Goal: Transaction & Acquisition: Purchase product/service

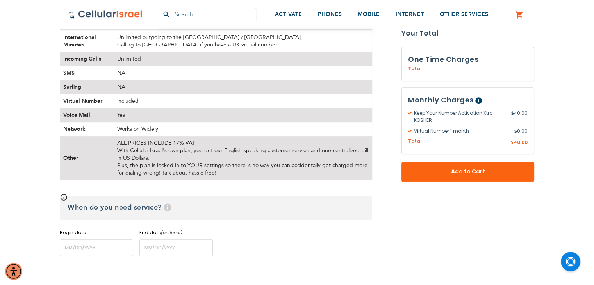
scroll to position [352, 0]
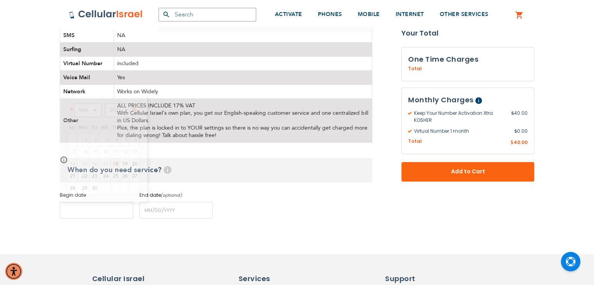
click at [86, 213] on input "name" at bounding box center [96, 210] width 73 height 17
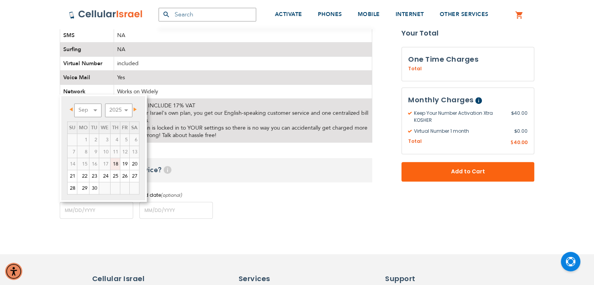
click at [117, 164] on link "18" at bounding box center [115, 164] width 9 height 12
type input "[DATE]"
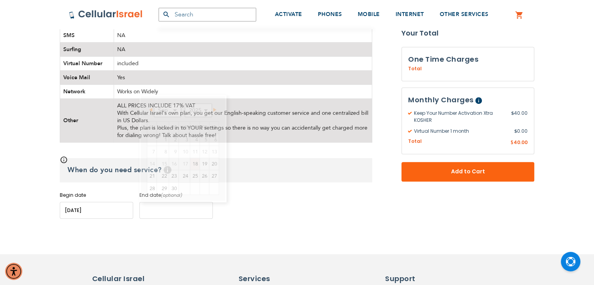
click at [158, 208] on input "name" at bounding box center [175, 210] width 73 height 17
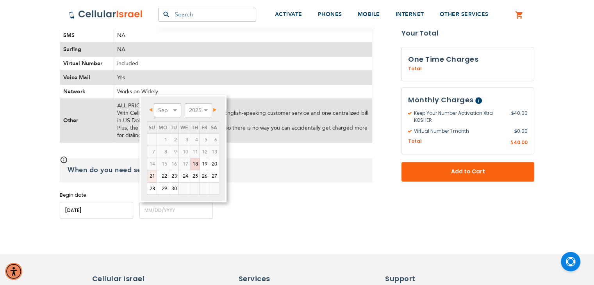
click at [150, 176] on link "21" at bounding box center [151, 176] width 9 height 12
type input "[DATE]"
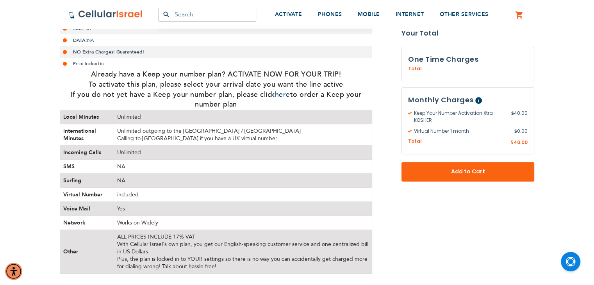
scroll to position [234, 0]
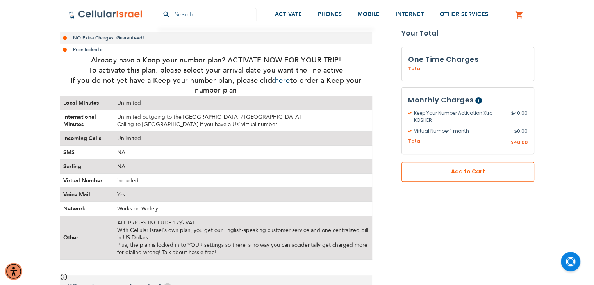
click at [432, 169] on span "Add to Cart" at bounding box center [467, 172] width 81 height 8
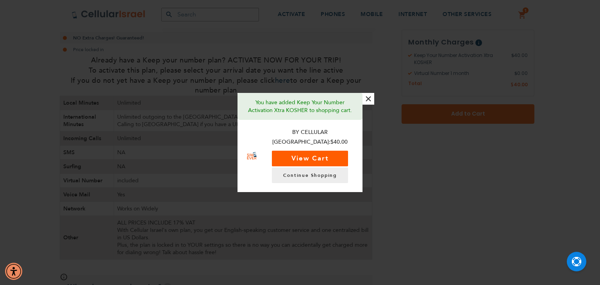
click at [306, 159] on button "View Cart" at bounding box center [310, 159] width 76 height 16
